Goal: Transaction & Acquisition: Purchase product/service

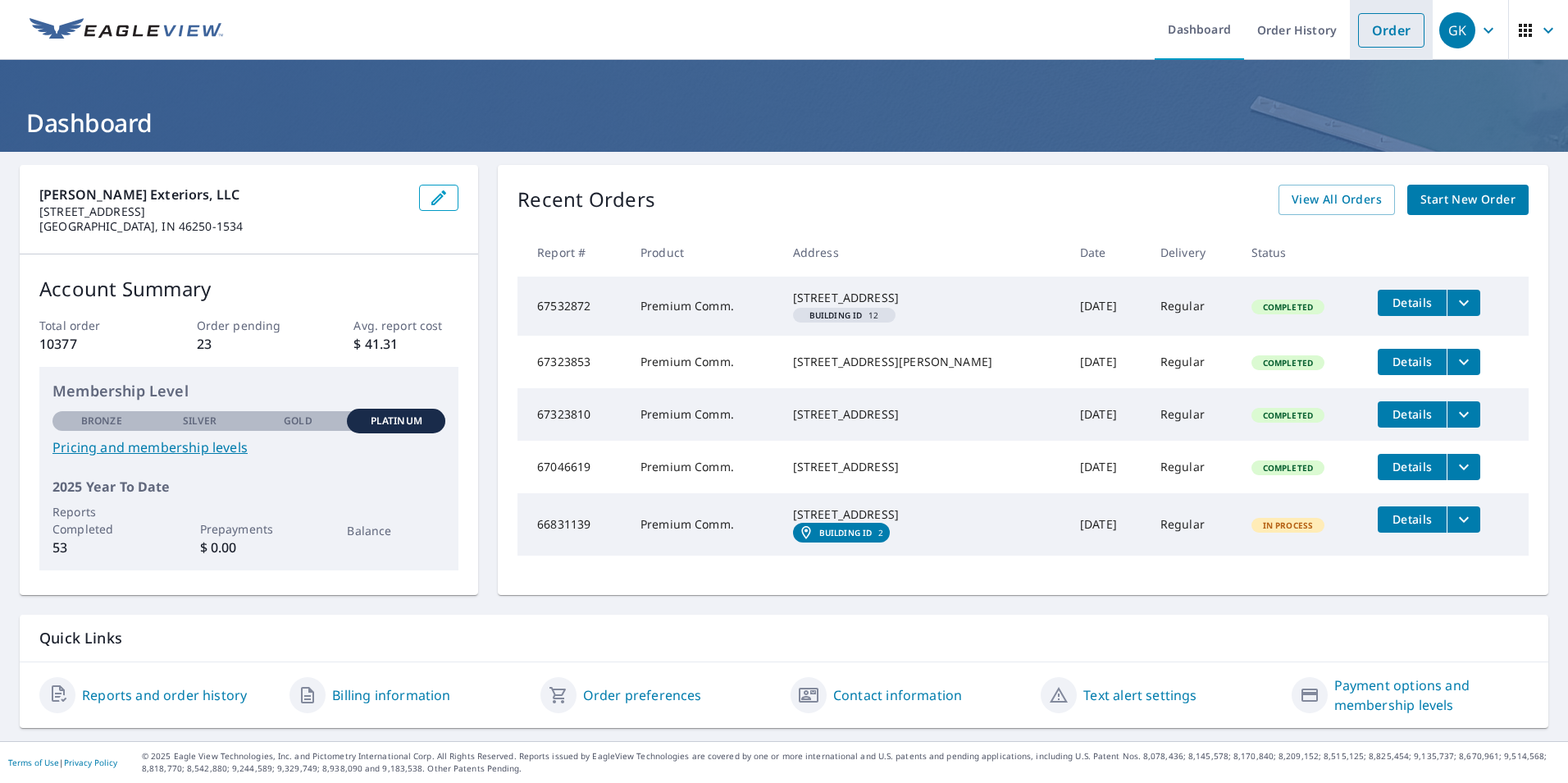
click at [1374, 33] on link "Order" at bounding box center [1392, 31] width 67 height 35
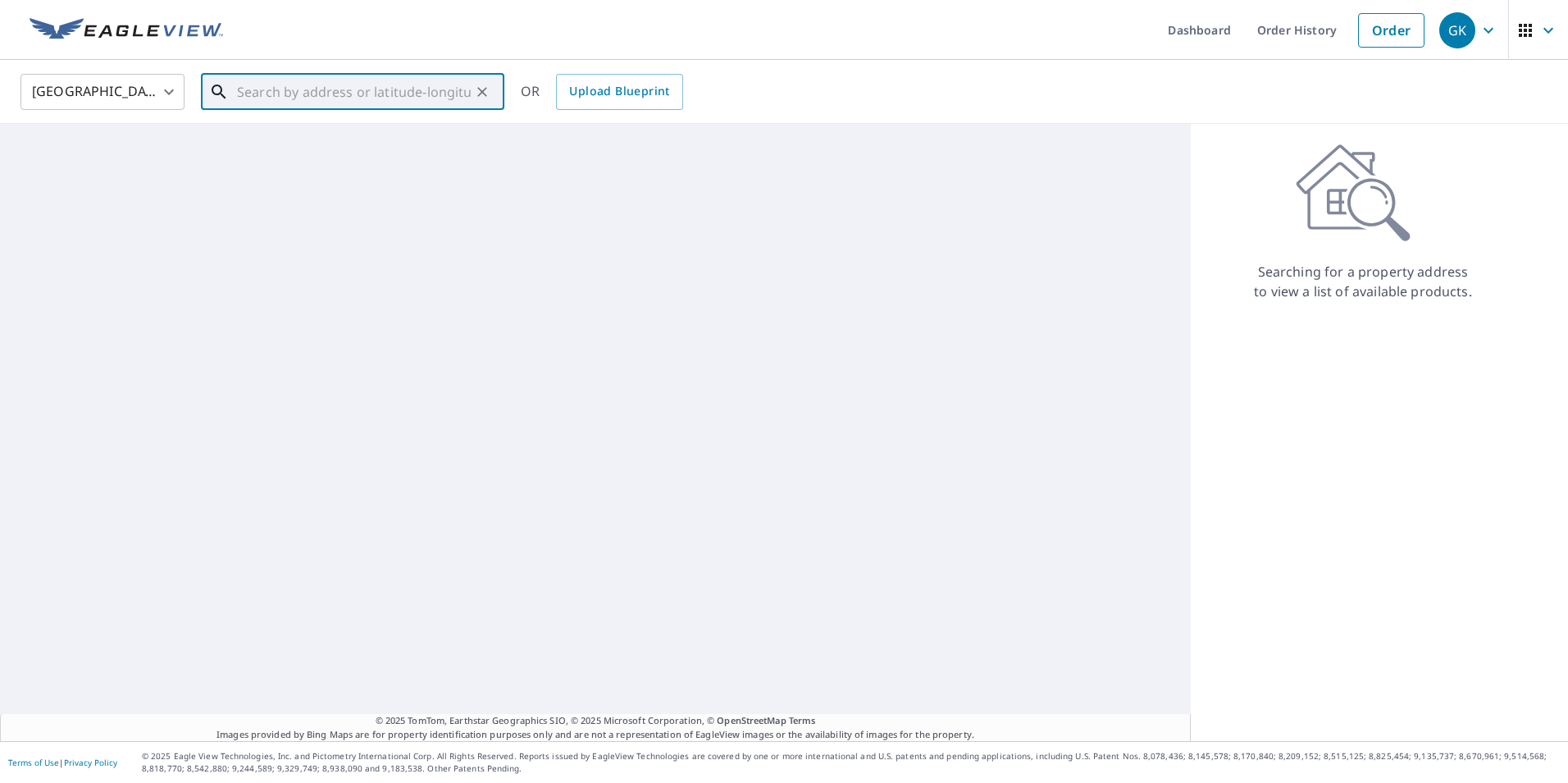
click at [297, 97] on input "text" at bounding box center [354, 91] width 233 height 46
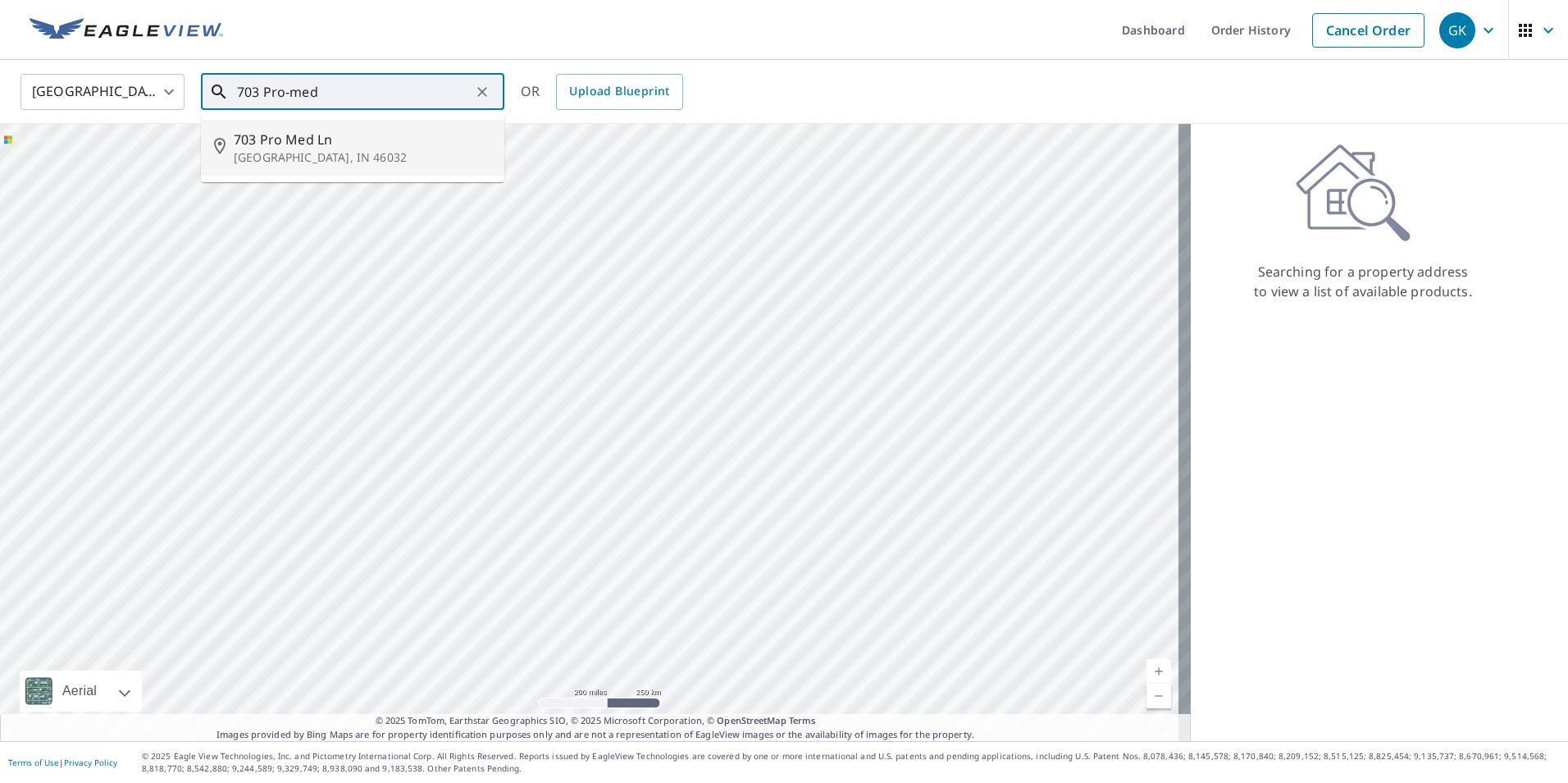
click at [266, 141] on span "703 Pro Med Ln" at bounding box center [362, 140] width 258 height 19
type input "[STREET_ADDRESS]"
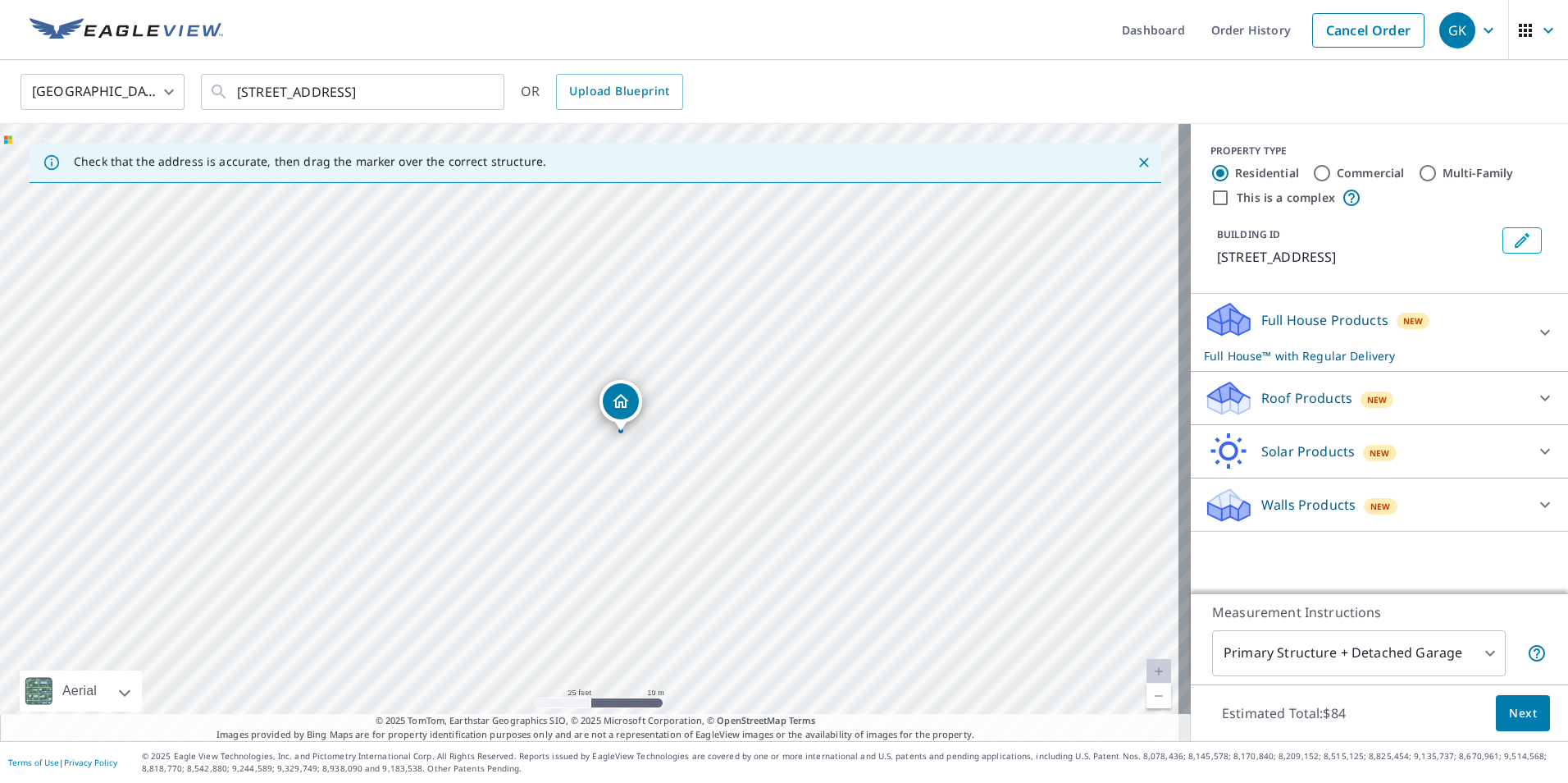
drag, startPoint x: 592, startPoint y: 440, endPoint x: 646, endPoint y: 502, distance: 82.2
click at [646, 502] on div "[STREET_ADDRESS]" at bounding box center [596, 432] width 1191 height 617
drag, startPoint x: 611, startPoint y: 509, endPoint x: 616, endPoint y: 497, distance: 13.0
drag, startPoint x: 795, startPoint y: 447, endPoint x: 782, endPoint y: 487, distance: 42.1
click at [782, 487] on div "[STREET_ADDRESS]" at bounding box center [596, 432] width 1191 height 617
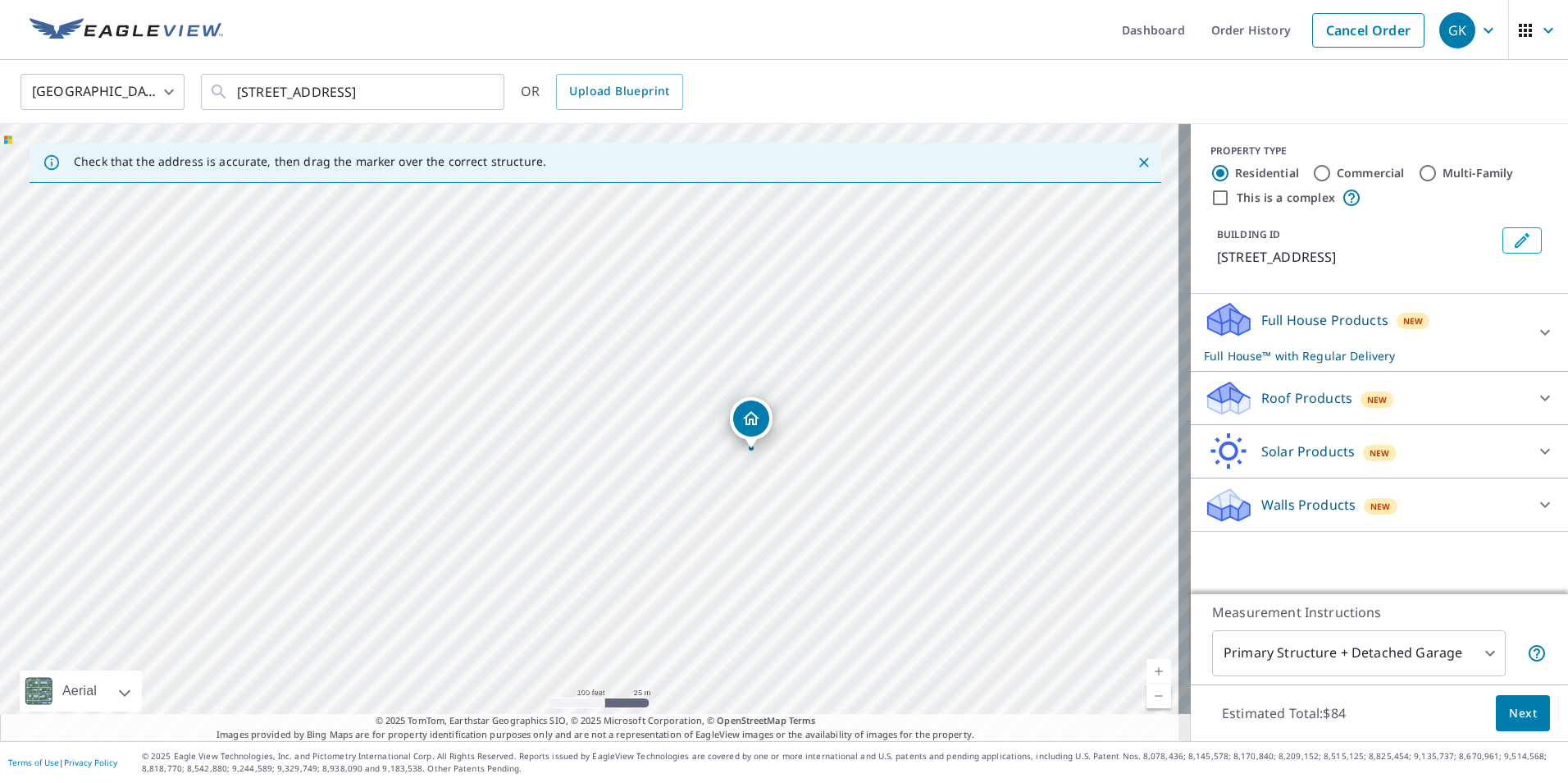
click at [1312, 170] on input "Commercial" at bounding box center [1322, 173] width 19 height 19
radio input "true"
type input "4"
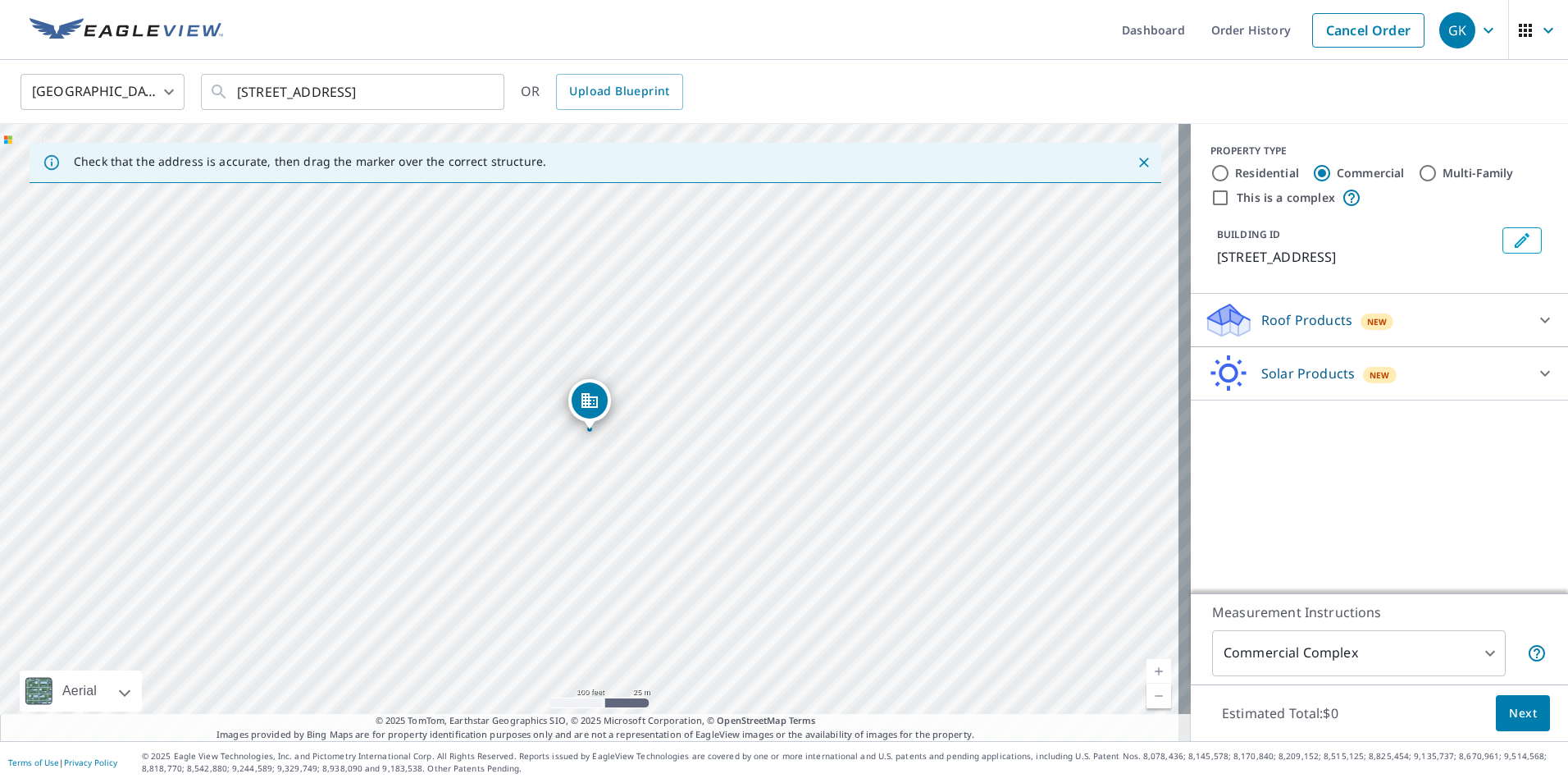
click at [1289, 318] on p "Roof Products" at bounding box center [1307, 320] width 91 height 19
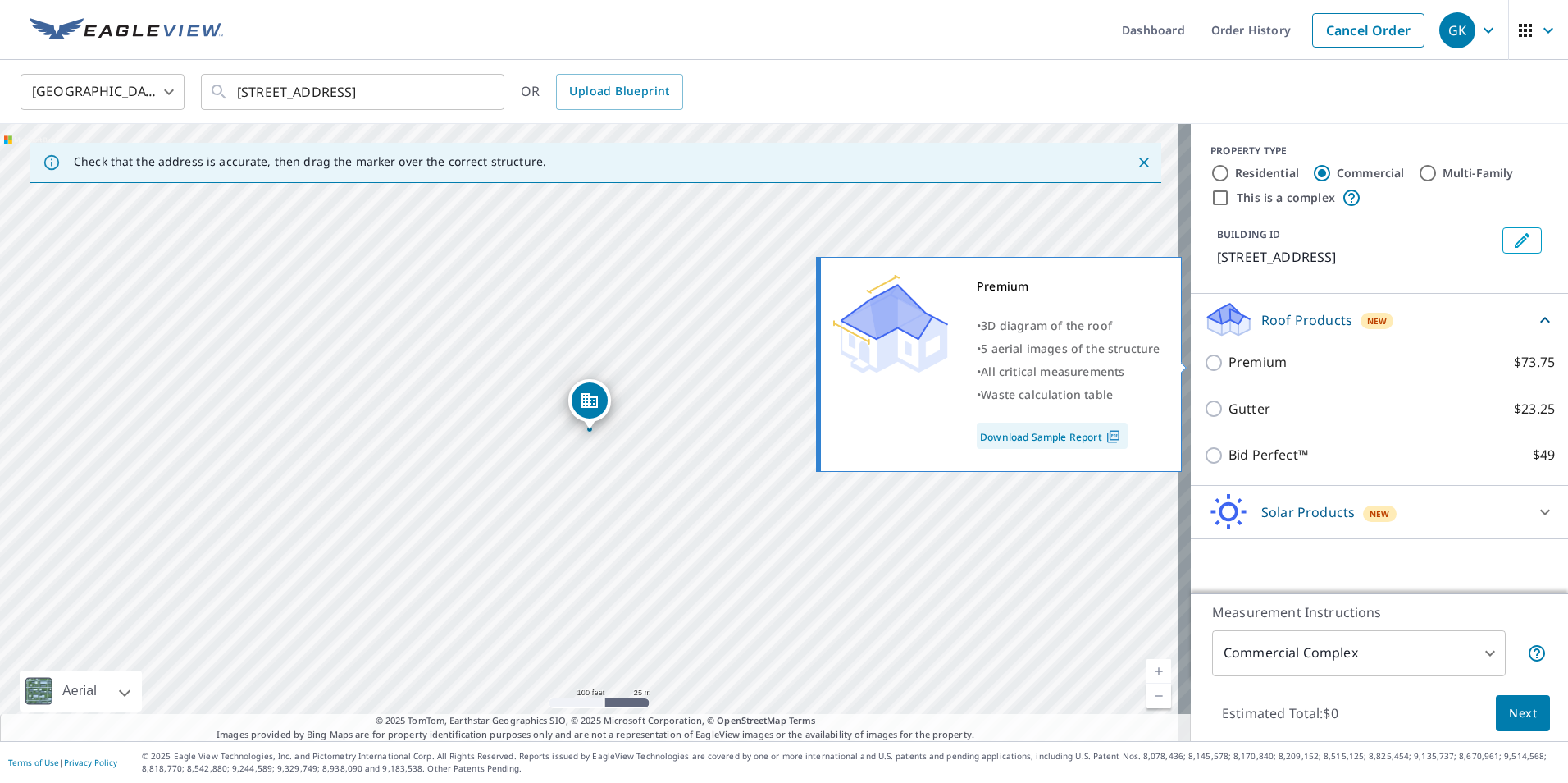
click at [1204, 362] on input "Premium $73.75" at bounding box center [1215, 362] width 24 height 19
checkbox input "true"
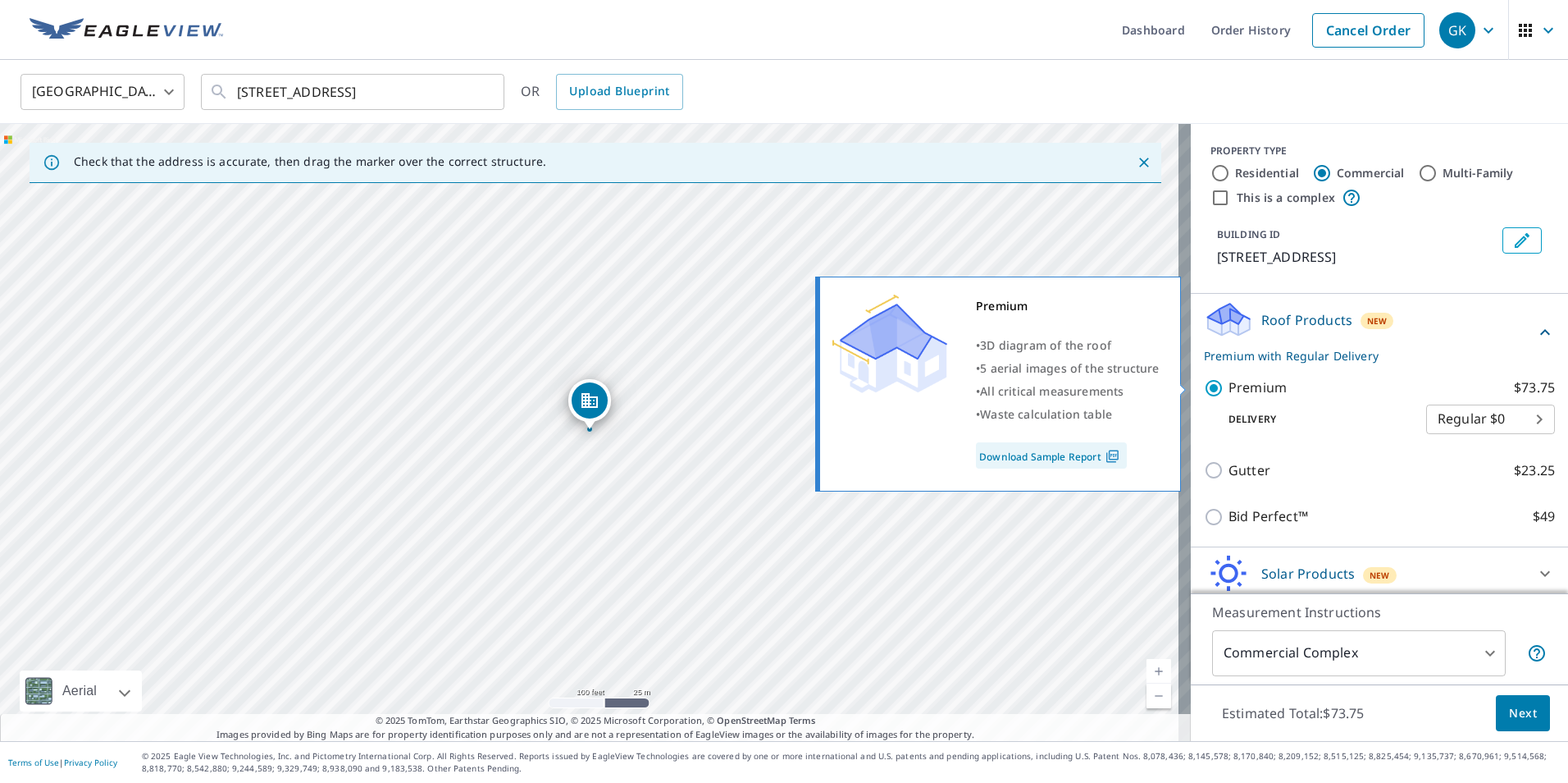
scroll to position [8, 0]
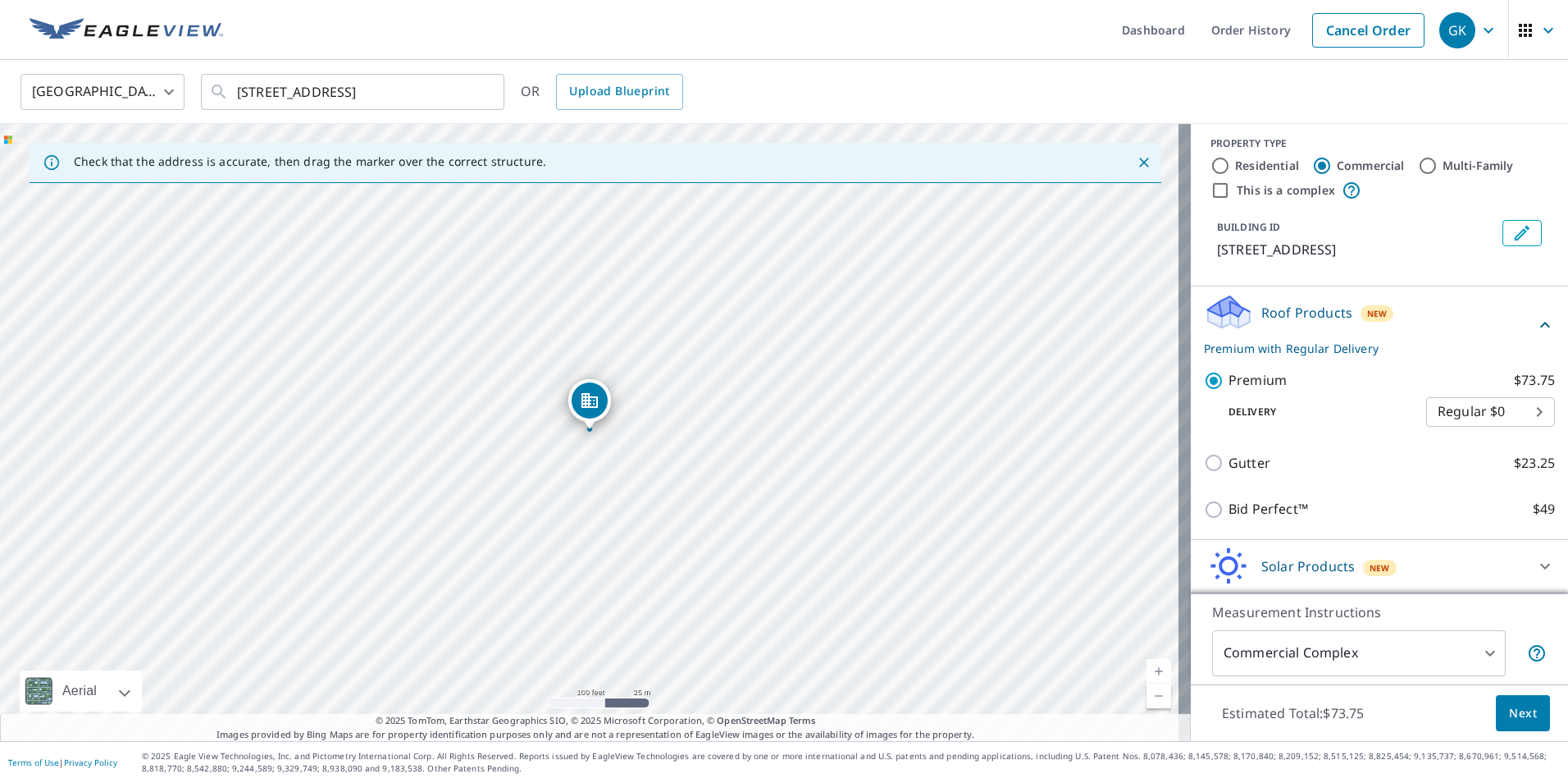
click at [1377, 658] on body "GK GK Dashboard Order History Cancel Order GK [GEOGRAPHIC_DATA] [GEOGRAPHIC_DAT…" at bounding box center [784, 392] width 1568 height 783
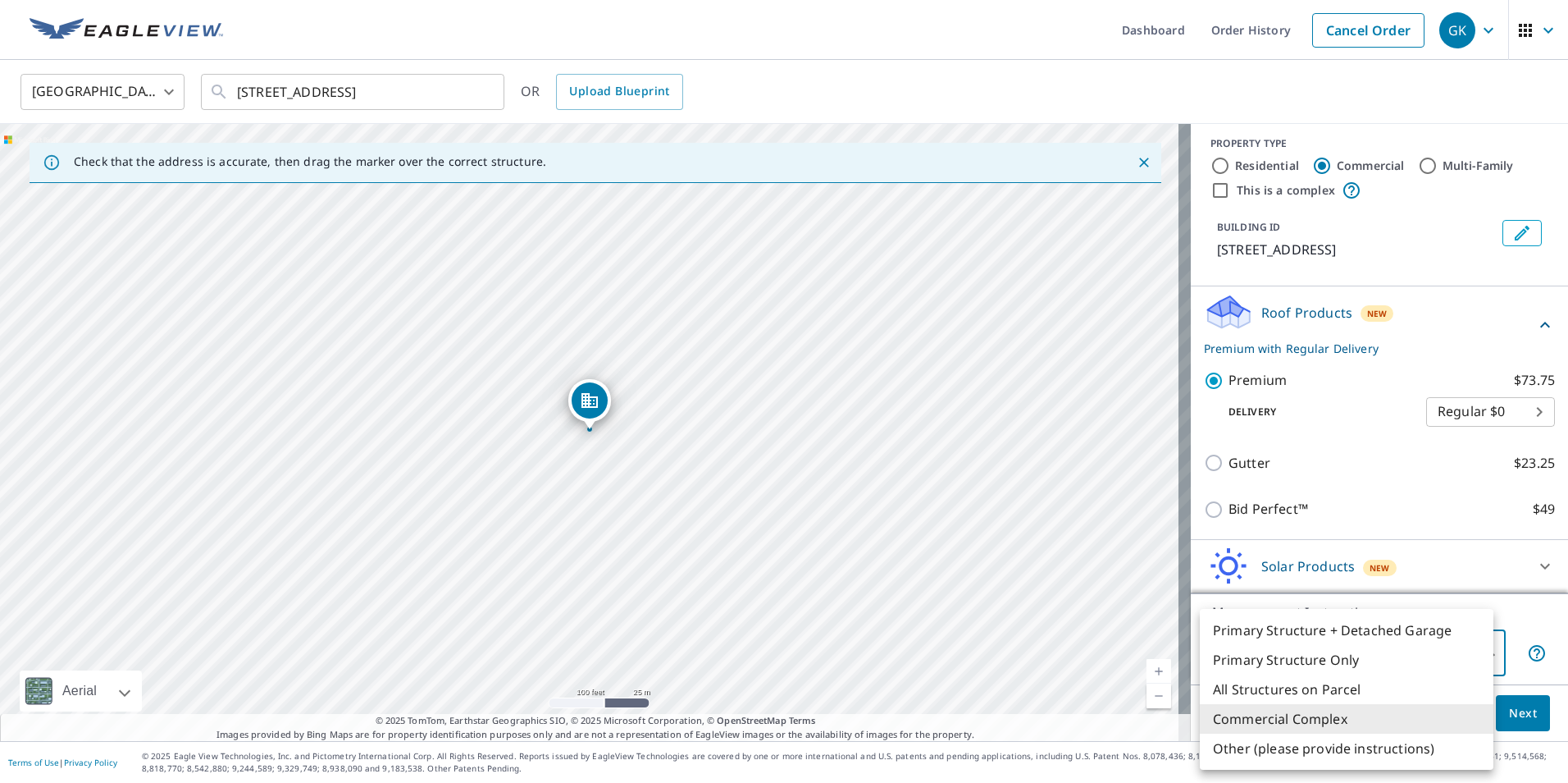
click at [1268, 663] on li "Primary Structure Only" at bounding box center [1346, 660] width 293 height 29
type input "2"
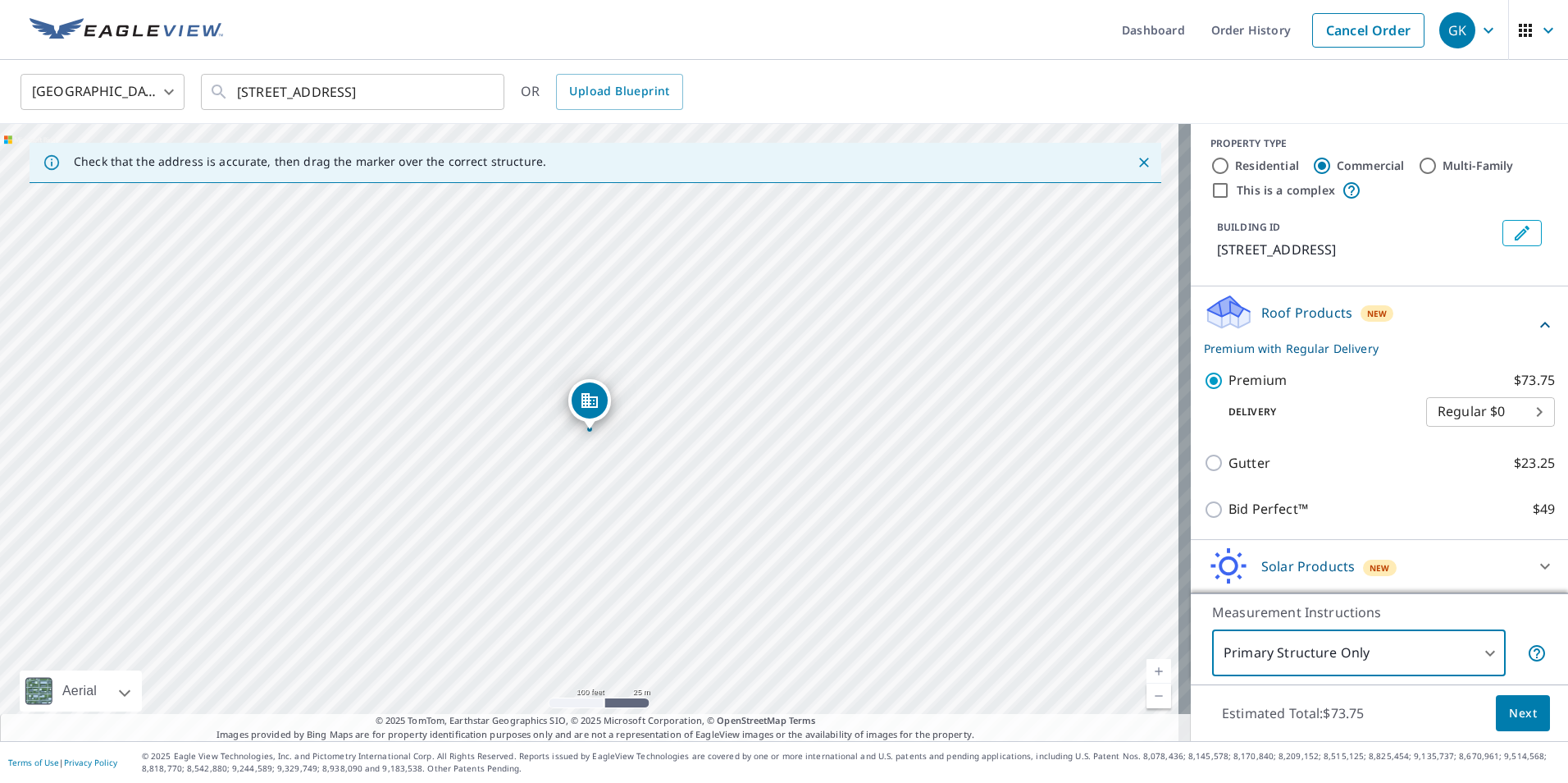
click at [1513, 714] on span "Next" at bounding box center [1522, 713] width 28 height 20
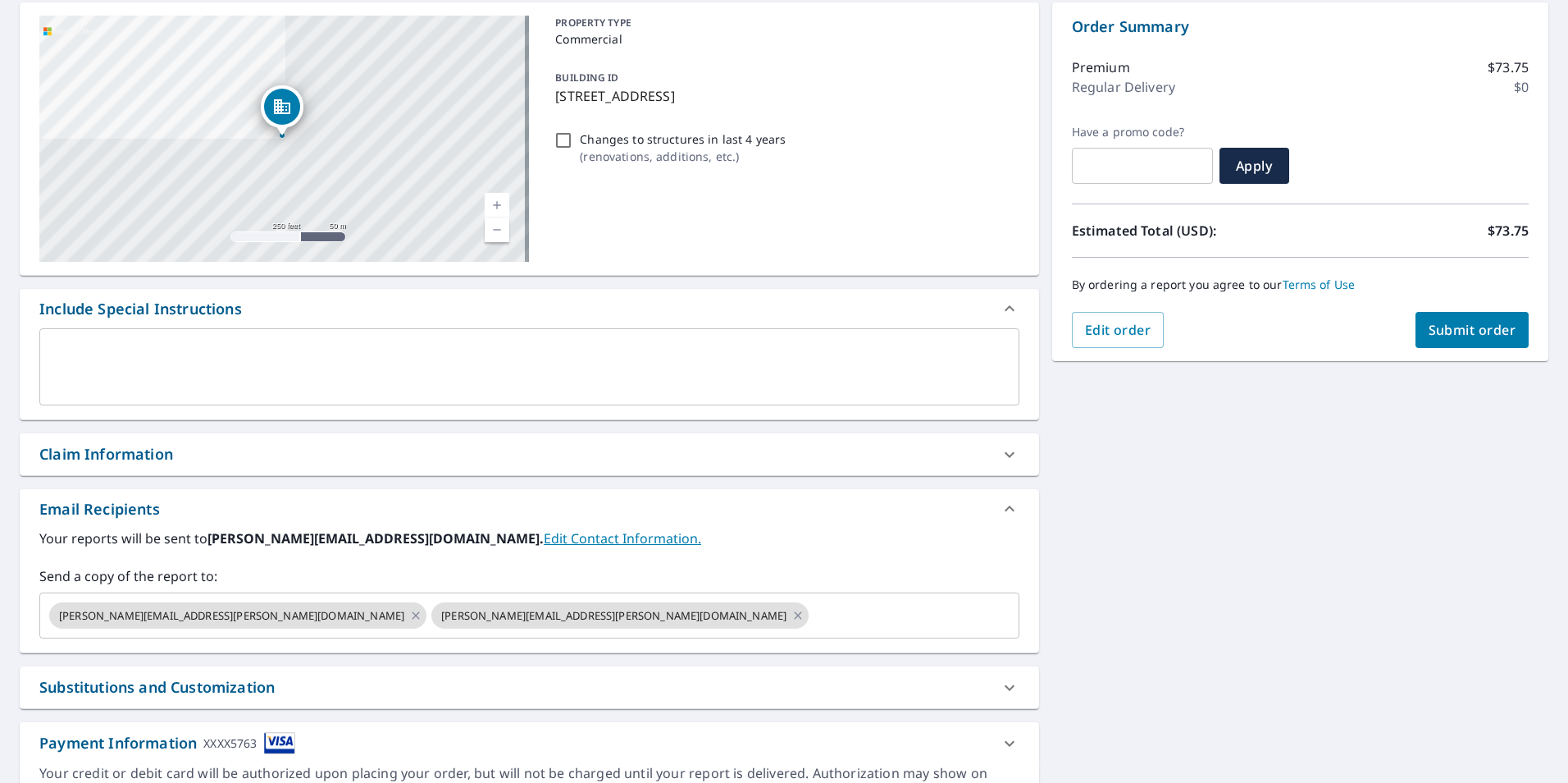
scroll to position [164, 0]
click at [412, 615] on icon at bounding box center [415, 613] width 8 height 8
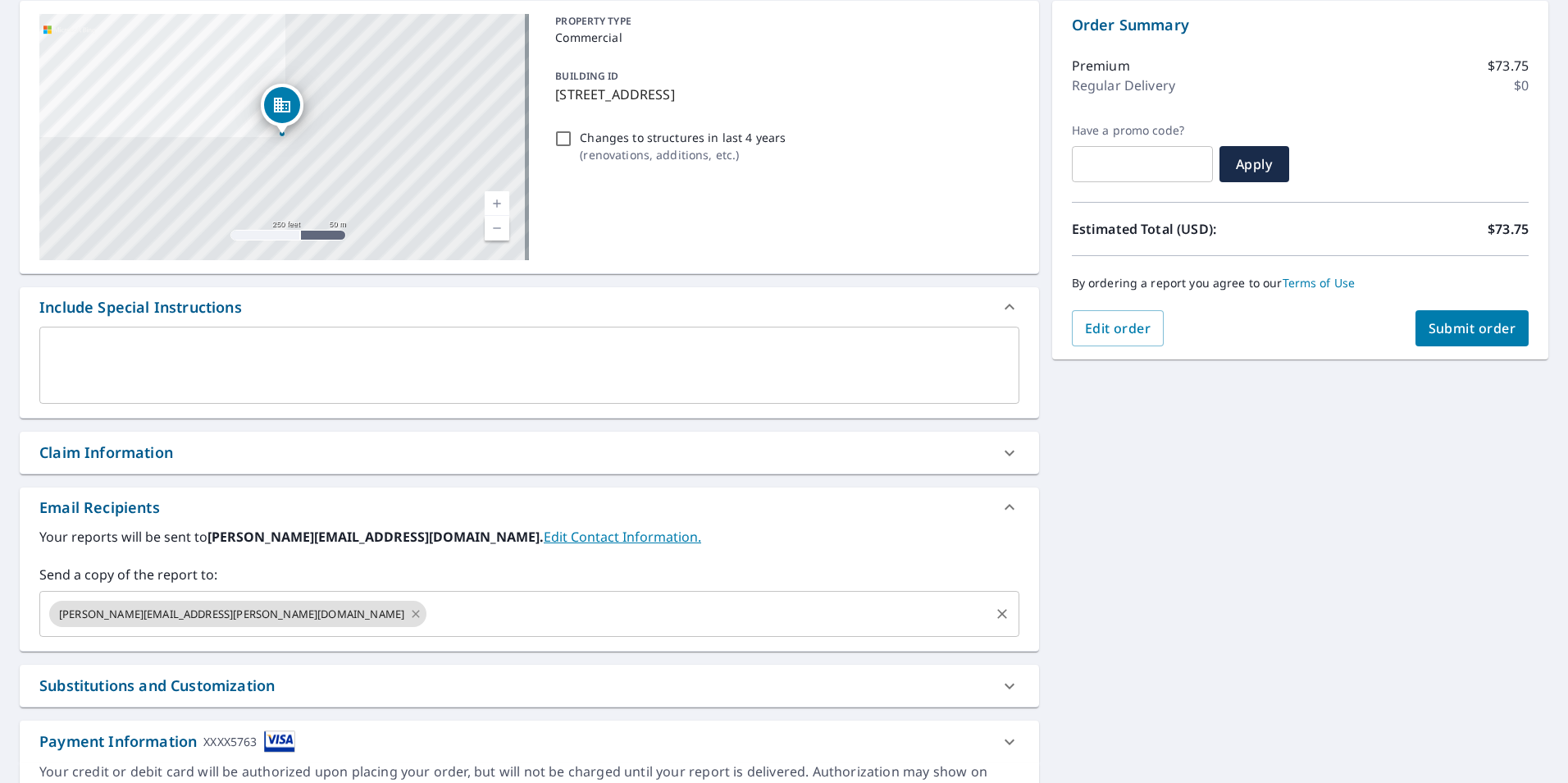
click at [412, 613] on icon at bounding box center [415, 613] width 8 height 8
checkbox input "true"
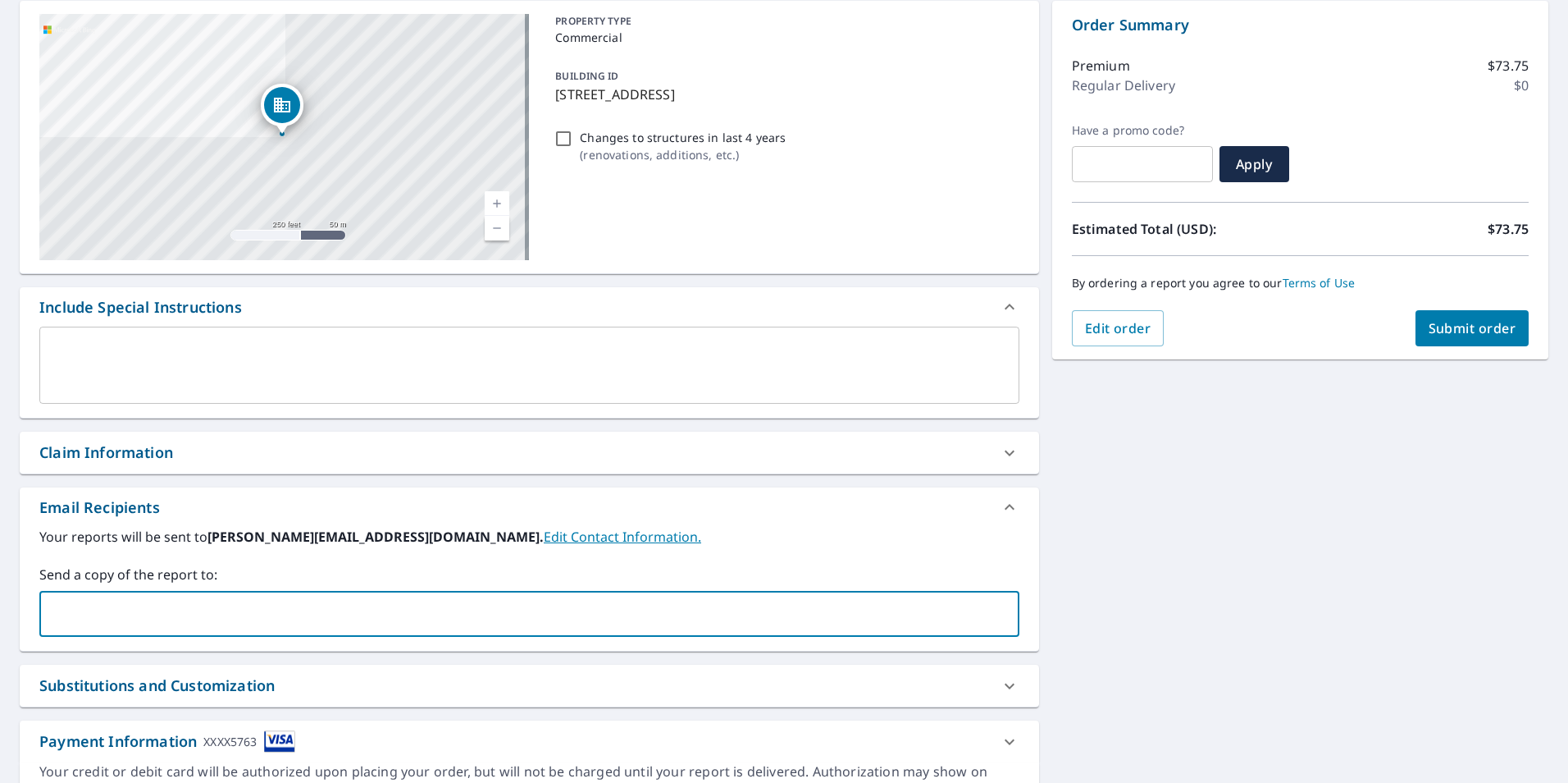
click at [276, 613] on input "text" at bounding box center [516, 613] width 940 height 31
type input "[PERSON_NAME][EMAIL_ADDRESS][DOMAIN_NAME]"
click at [277, 612] on input "[PERSON_NAME][EMAIL_ADDRESS][DOMAIN_NAME]" at bounding box center [516, 613] width 940 height 31
checkbox input "true"
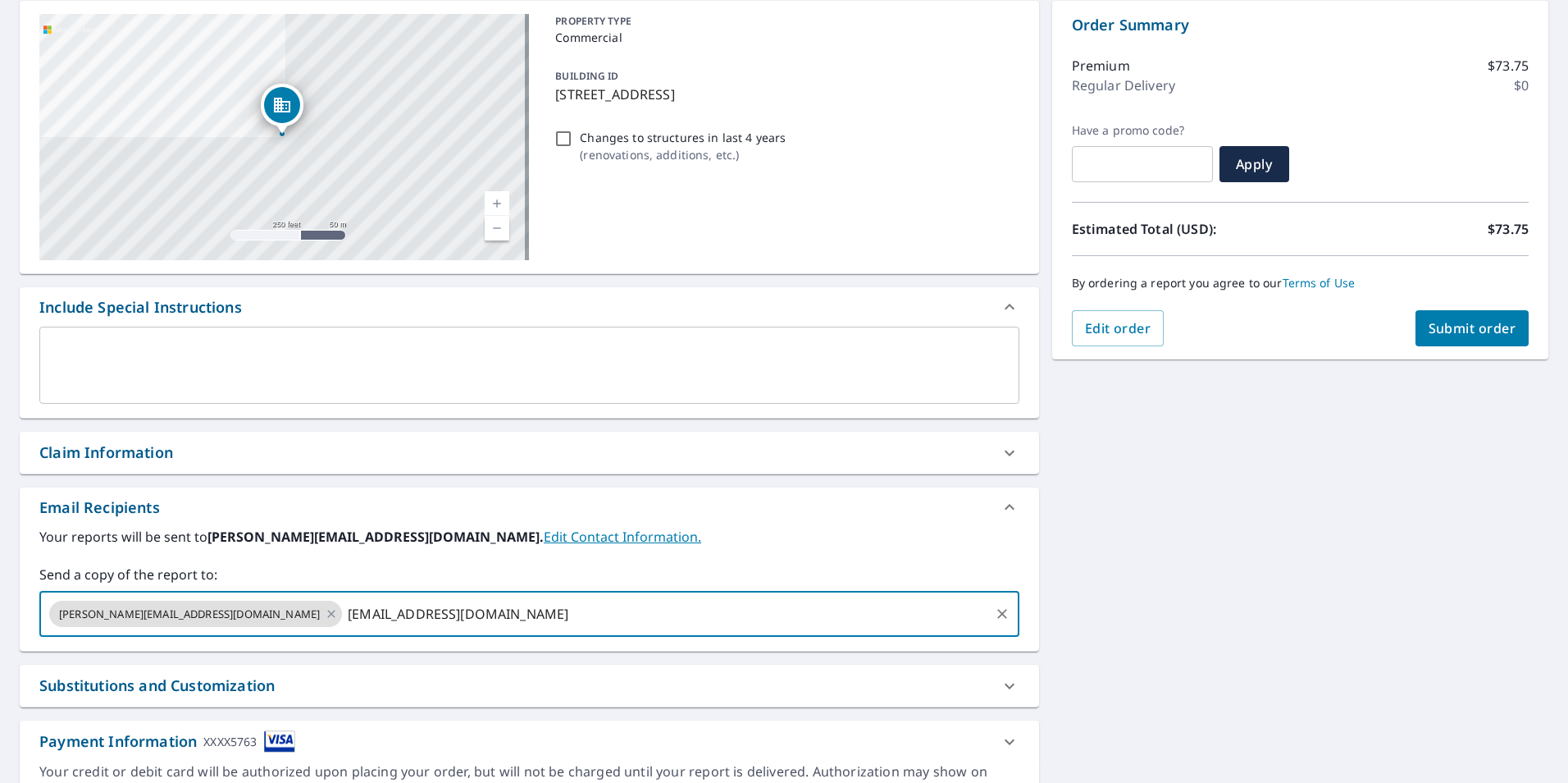
type input "[EMAIL_ADDRESS][DOMAIN_NAME]"
click at [523, 614] on input "[EMAIL_ADDRESS][DOMAIN_NAME]" at bounding box center [666, 613] width 643 height 31
click at [1465, 331] on span "Submit order" at bounding box center [1472, 328] width 88 height 18
checkbox input "true"
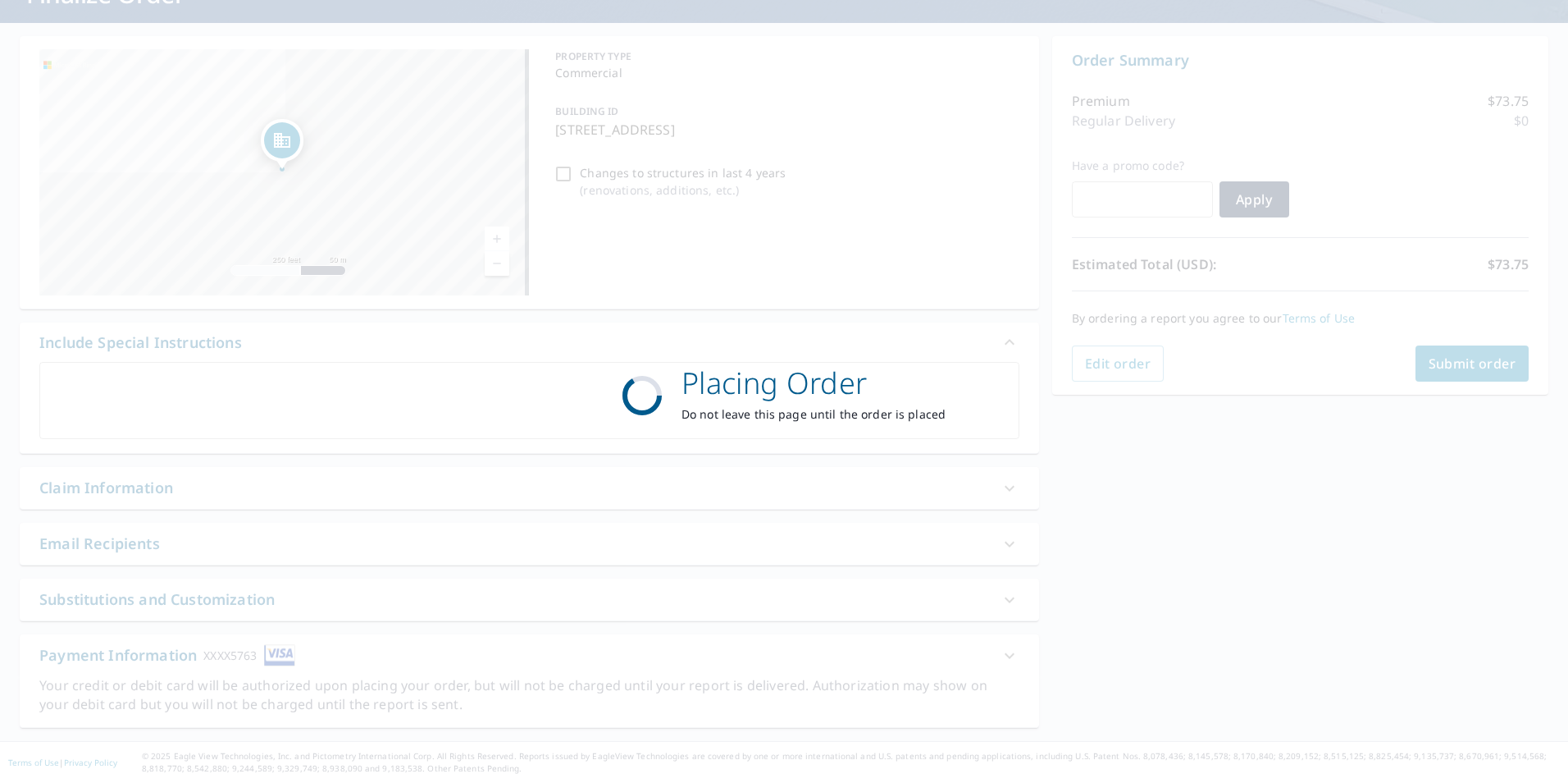
scroll to position [129, 0]
